Goal: Use online tool/utility

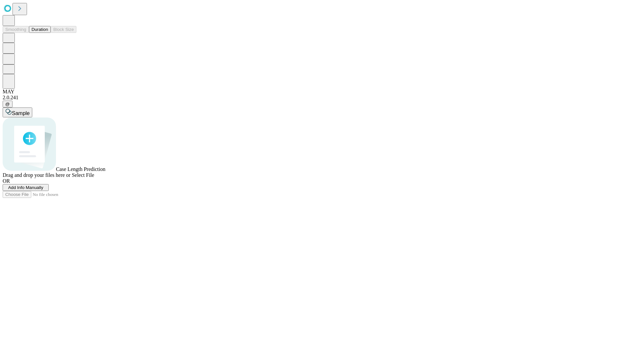
click at [48, 33] on button "Duration" at bounding box center [40, 29] width 22 height 7
click at [94, 178] on span "Select File" at bounding box center [83, 175] width 22 height 6
